Goal: Ask a question

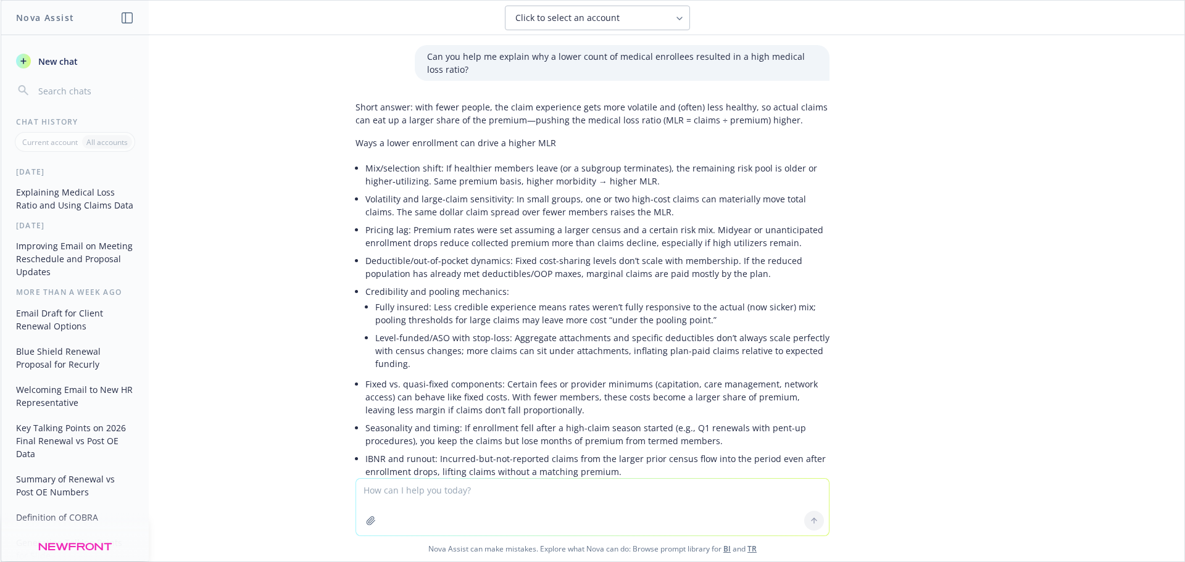
scroll to position [781, 0]
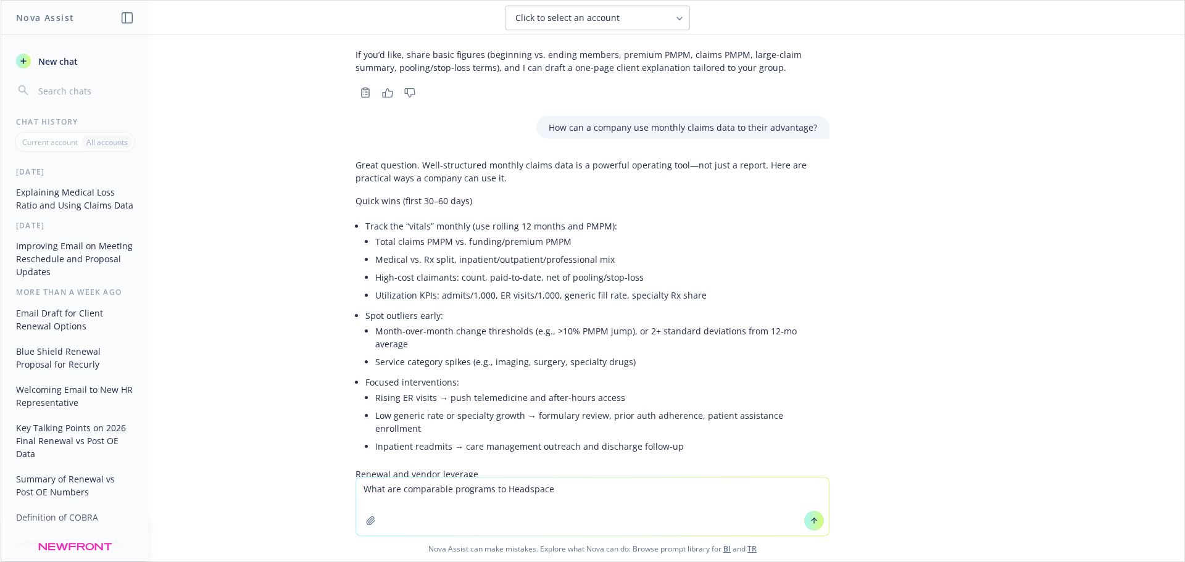
type textarea "What are comparable programs to Headspace?"
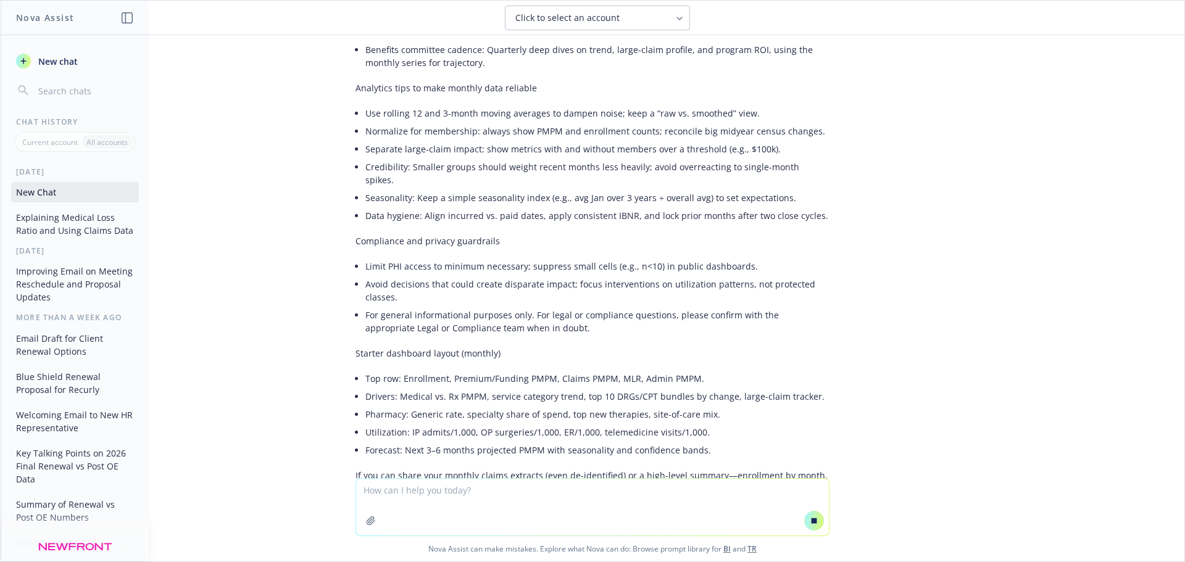
scroll to position [1919, 0]
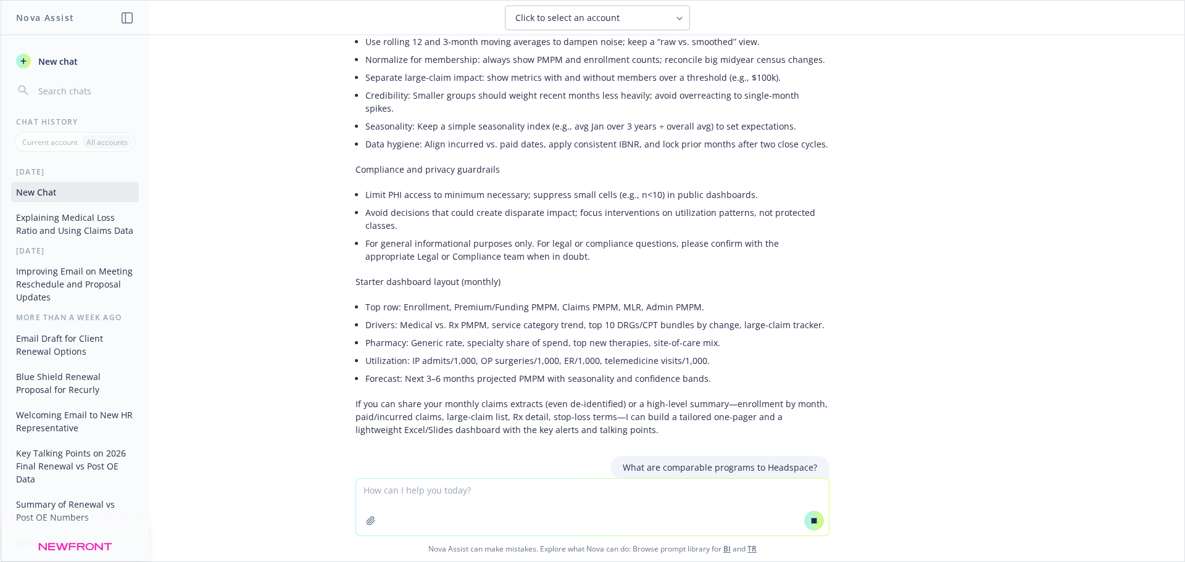
click at [614, 397] on p "If you can share your monthly claims extracts (even de-identified) or a high-le…" at bounding box center [592, 416] width 474 height 39
click at [497, 451] on div "Can you help me explain why a lower count of medical enrollees resulted in a hi…" at bounding box center [592, 256] width 1183 height 443
click at [404, 490] on textarea at bounding box center [592, 507] width 473 height 57
type textarea "What are other programs similar to Headspace"
click at [474, 397] on p "If you can share your monthly claims extracts (even de-identified) or a high-le…" at bounding box center [592, 416] width 474 height 39
